Goal: Navigation & Orientation: Understand site structure

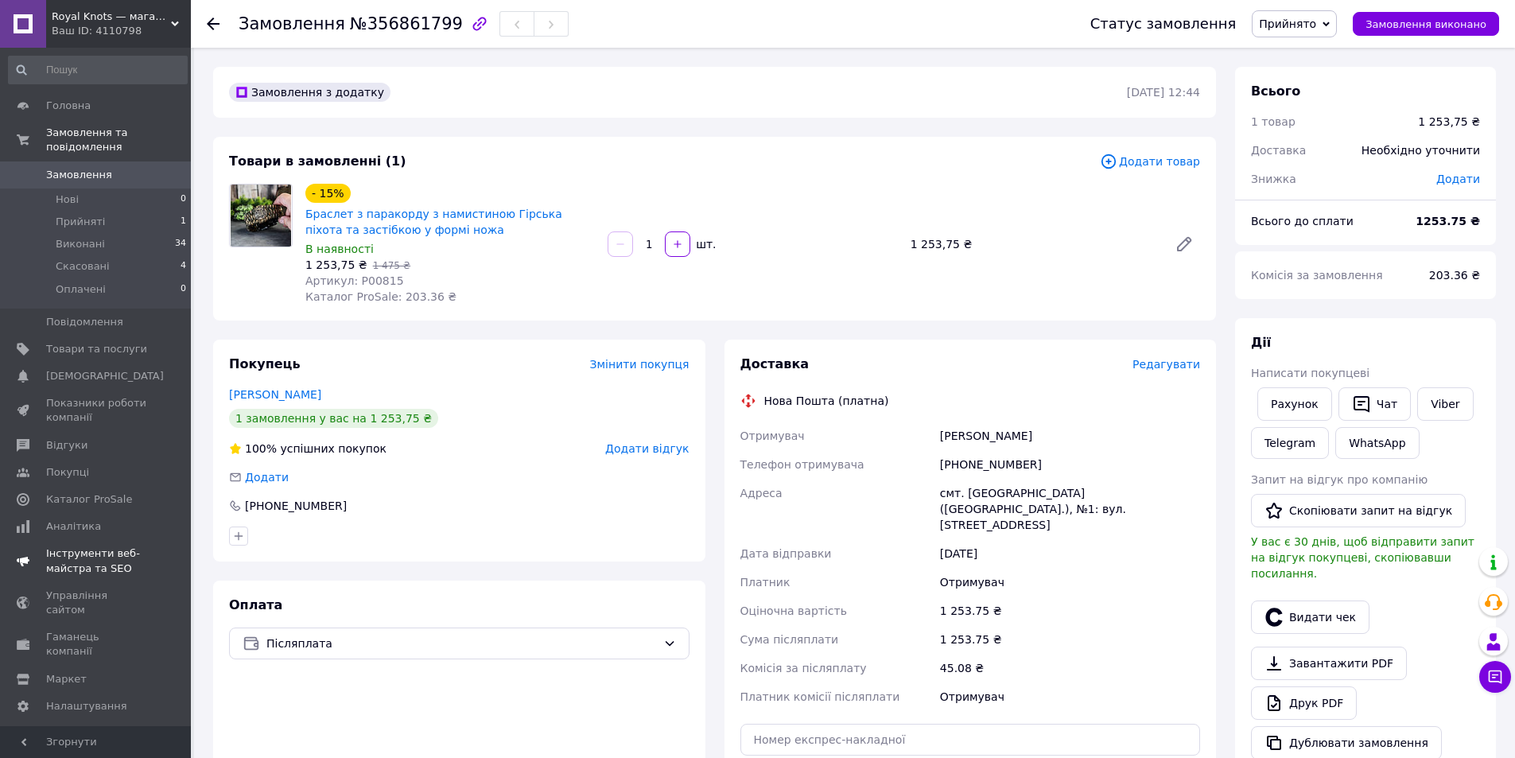
click at [115, 396] on span "Показники роботи компанії" at bounding box center [96, 410] width 101 height 29
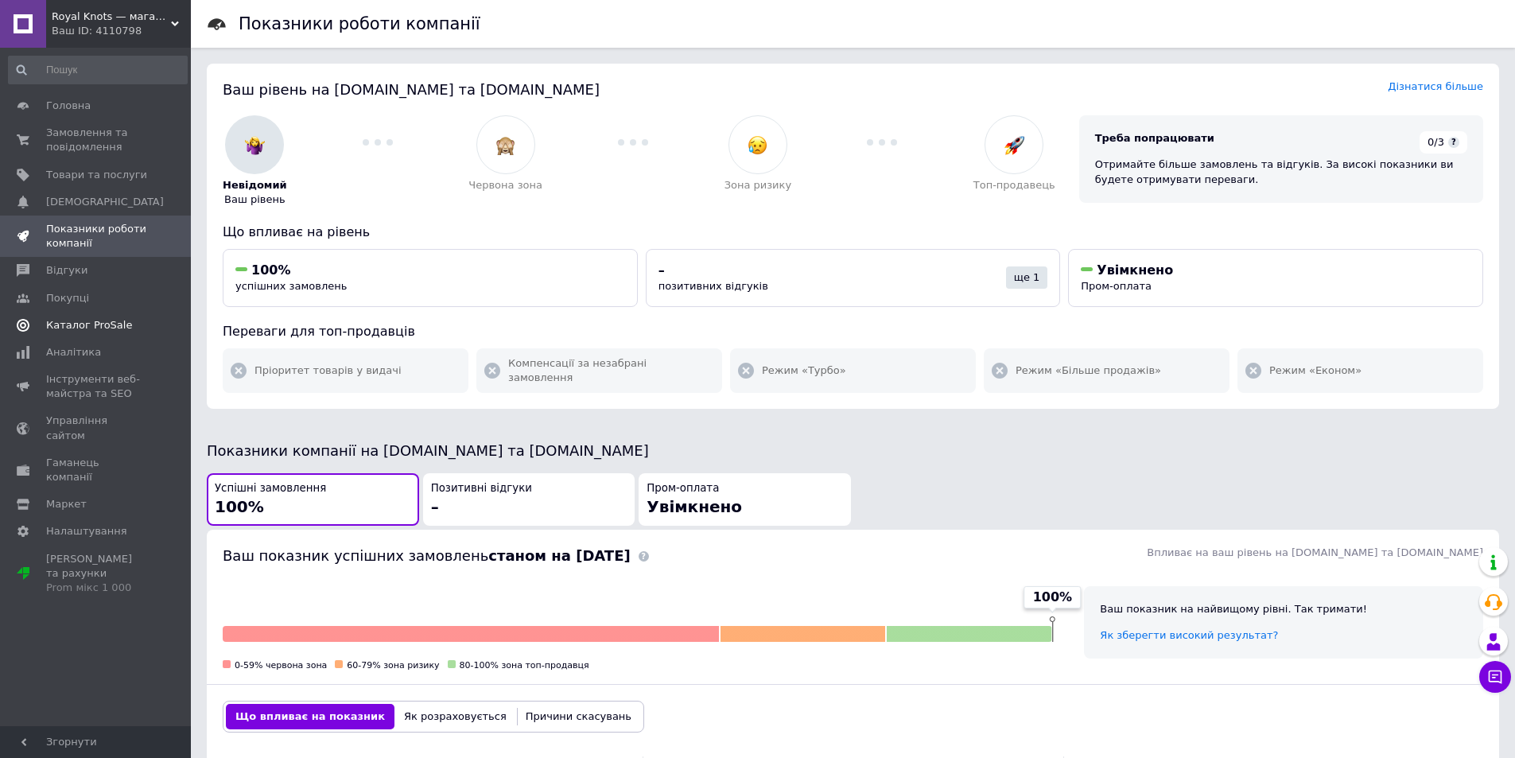
click at [104, 333] on link "Каталог ProSale" at bounding box center [98, 325] width 196 height 27
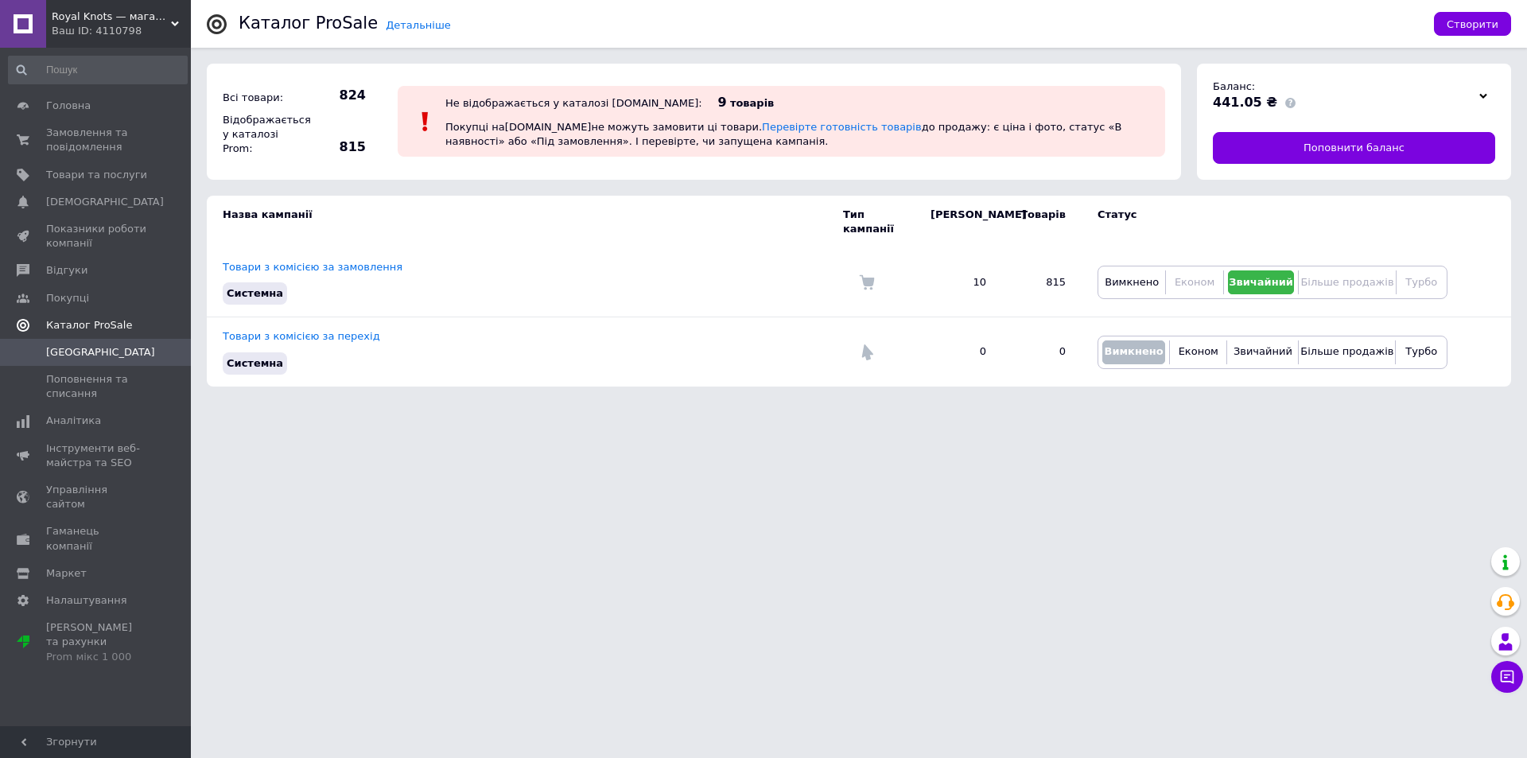
click at [108, 328] on span "Каталог ProSale" at bounding box center [89, 325] width 86 height 14
click at [79, 352] on span "Аналітика" at bounding box center [73, 352] width 55 height 14
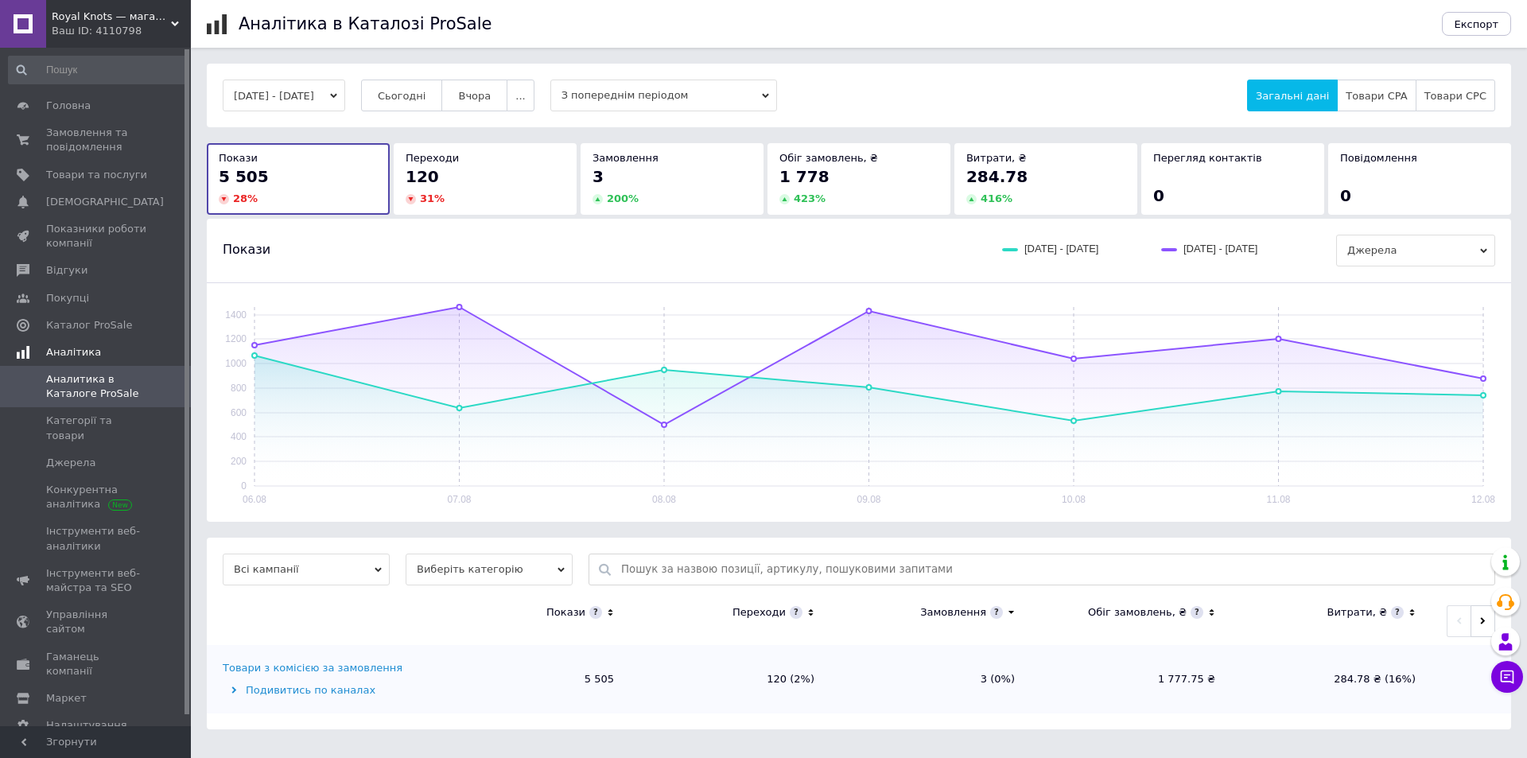
click at [79, 358] on span "Аналітика" at bounding box center [73, 352] width 55 height 14
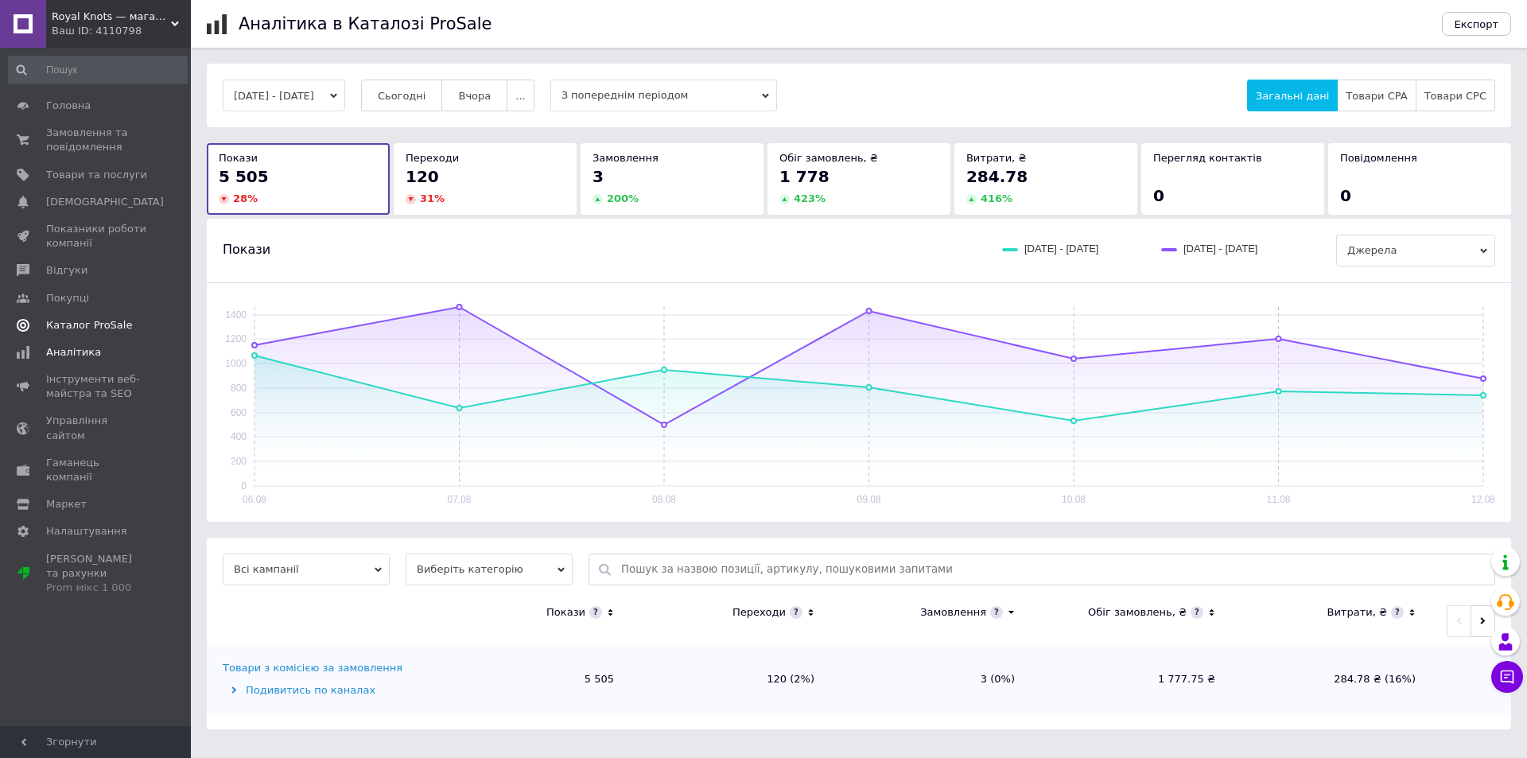
click at [59, 323] on span "Каталог ProSale" at bounding box center [89, 325] width 86 height 14
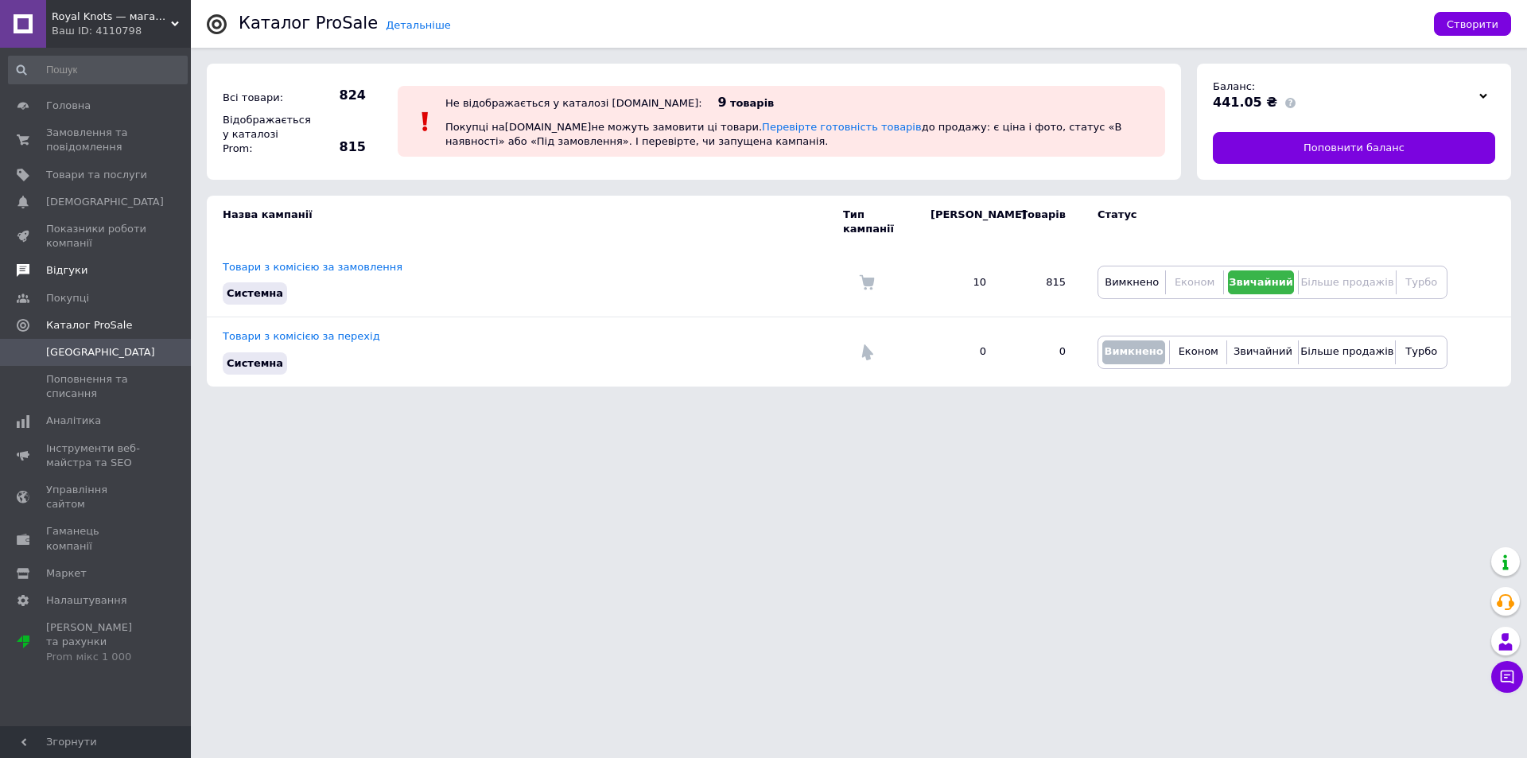
click at [72, 277] on span "Відгуки" at bounding box center [66, 270] width 41 height 14
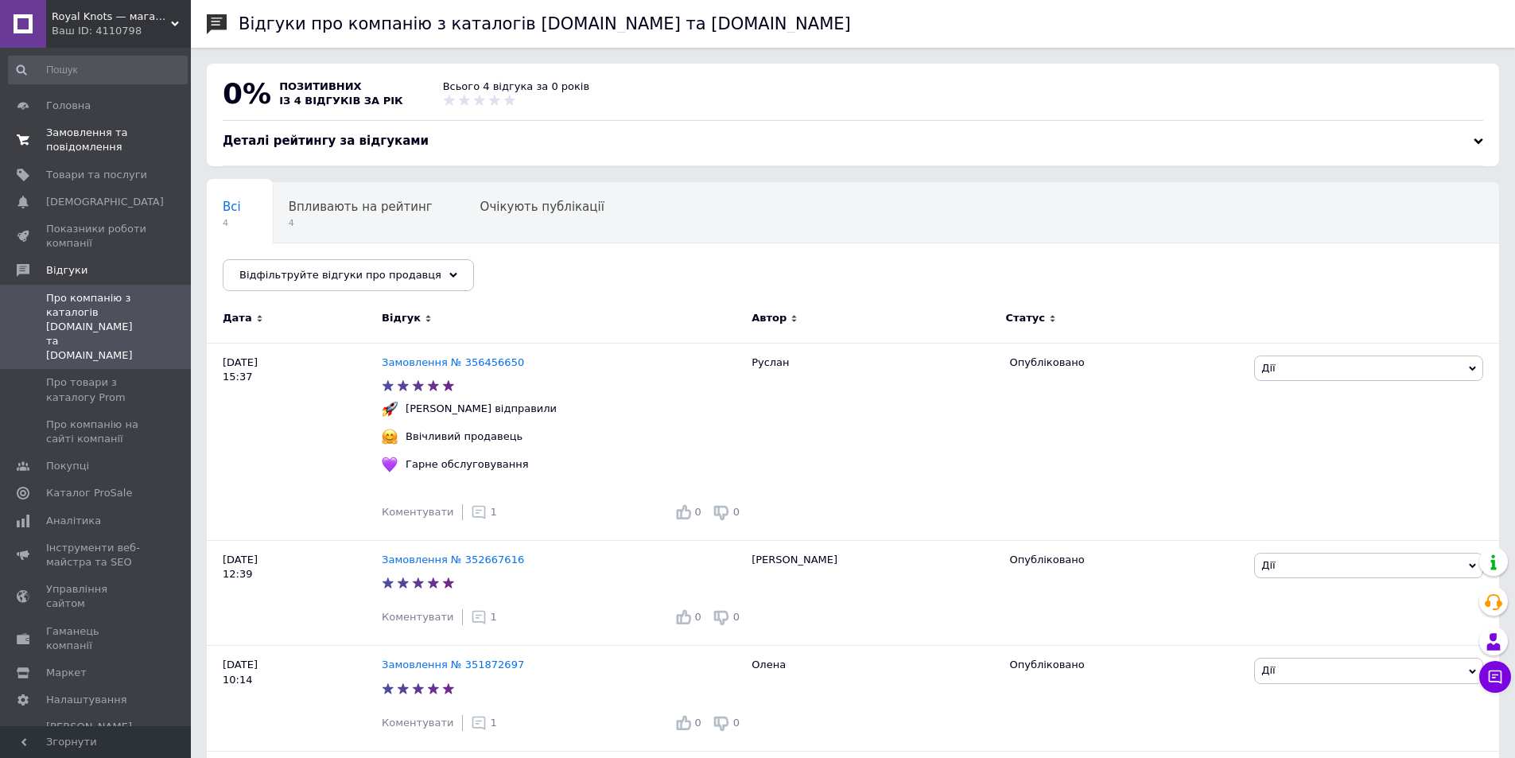
click at [64, 120] on link "Замовлення та повідомлення 0 0" at bounding box center [98, 139] width 196 height 41
